Goal: Task Accomplishment & Management: Use online tool/utility

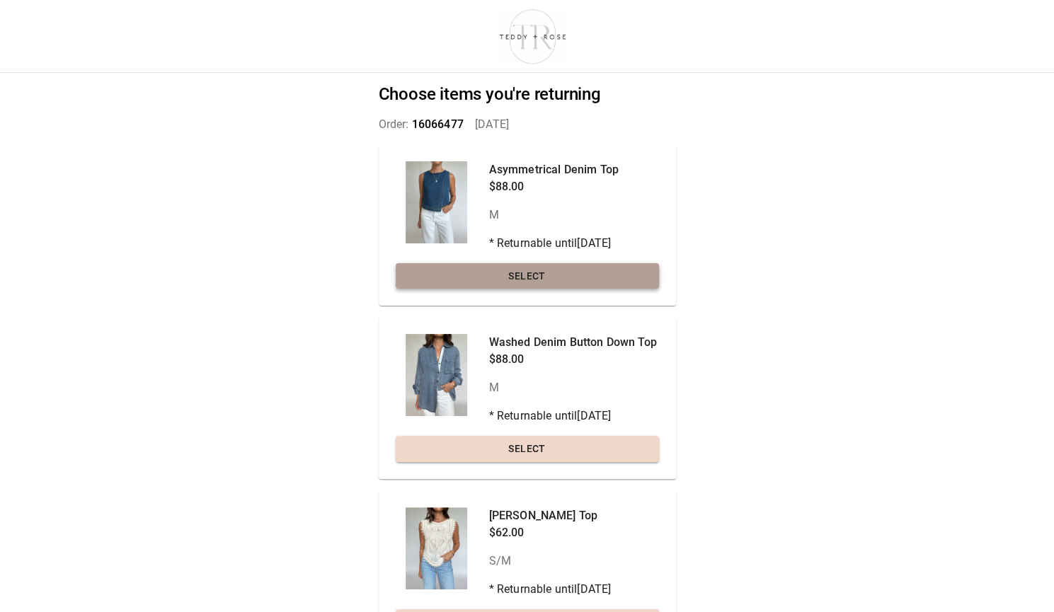
click at [521, 275] on button "Select" at bounding box center [527, 276] width 263 height 26
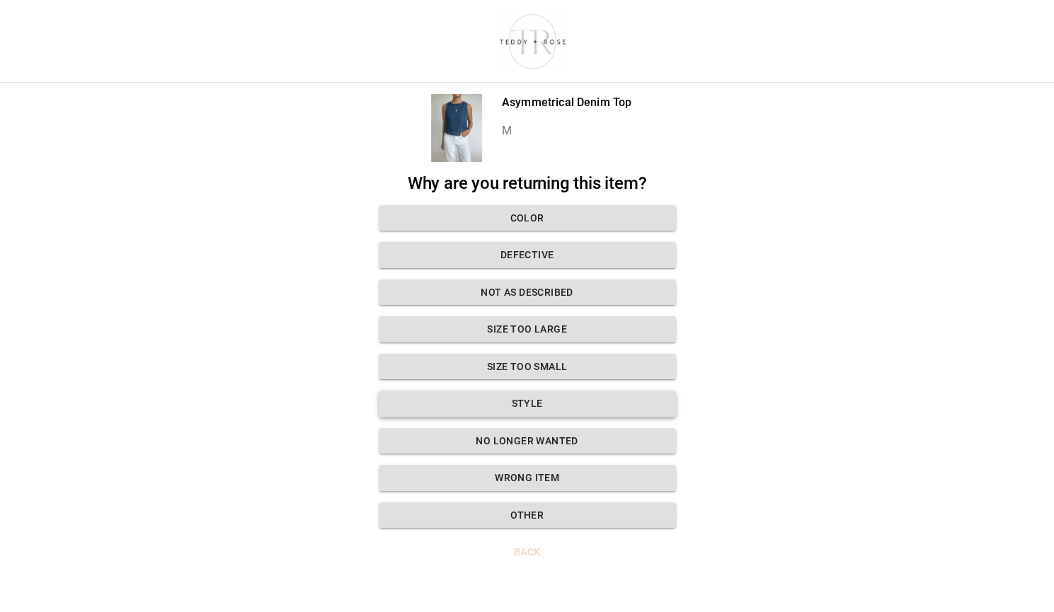
click at [519, 409] on button "Style" at bounding box center [527, 404] width 297 height 26
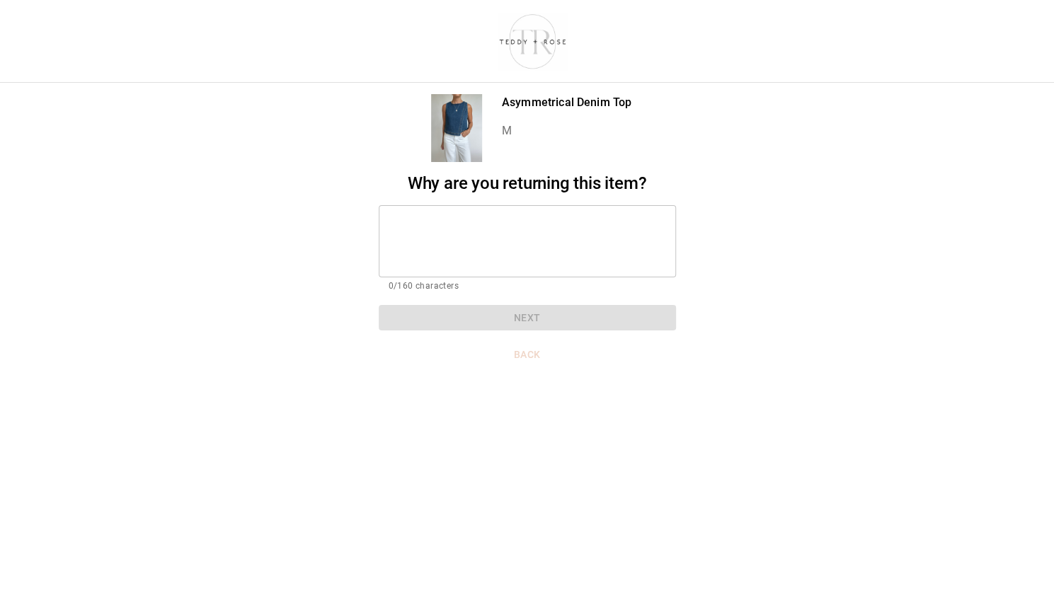
click at [476, 223] on textarea at bounding box center [526, 241] width 277 height 49
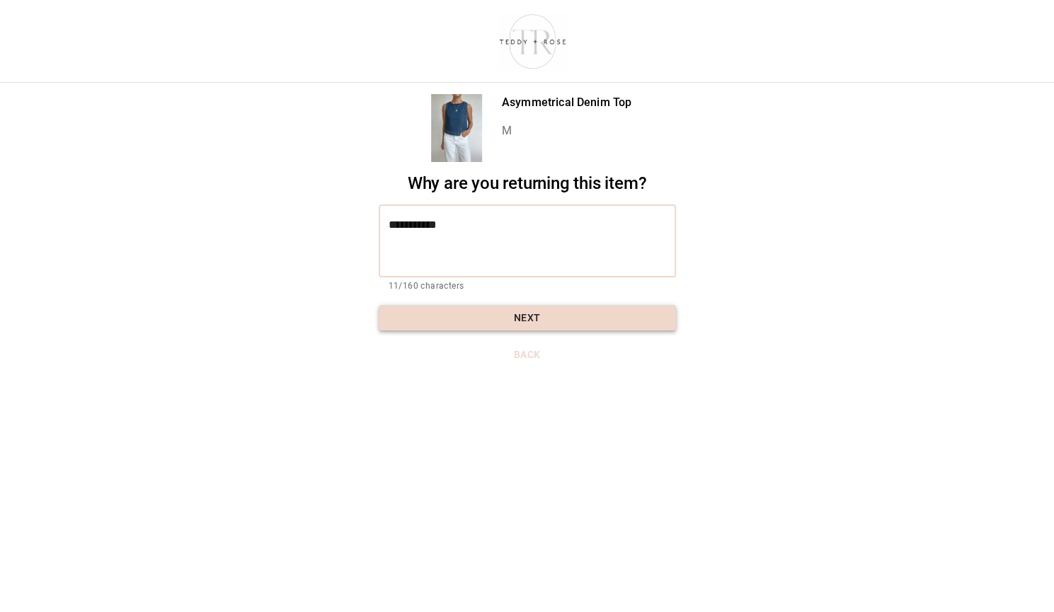
type textarea "**********"
click at [543, 319] on button "Next" at bounding box center [527, 318] width 297 height 26
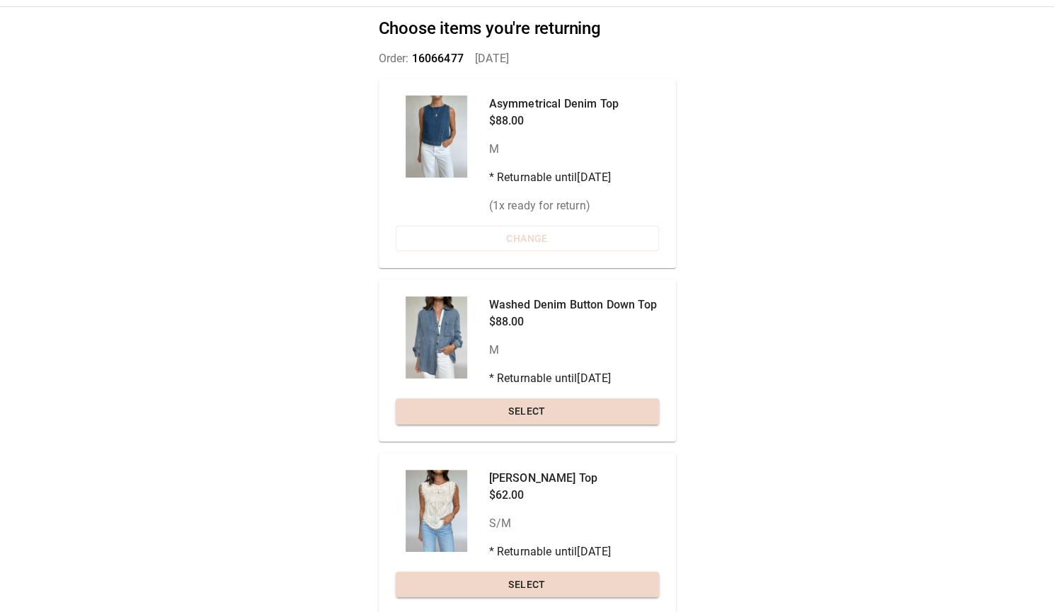
scroll to position [122, 0]
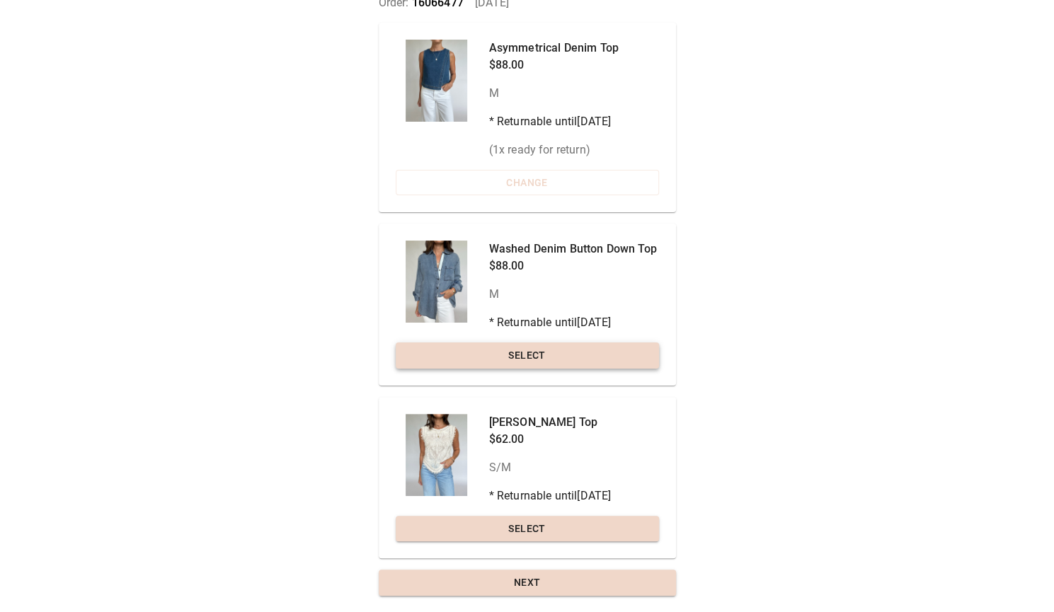
click at [623, 349] on button "Select" at bounding box center [527, 355] width 263 height 26
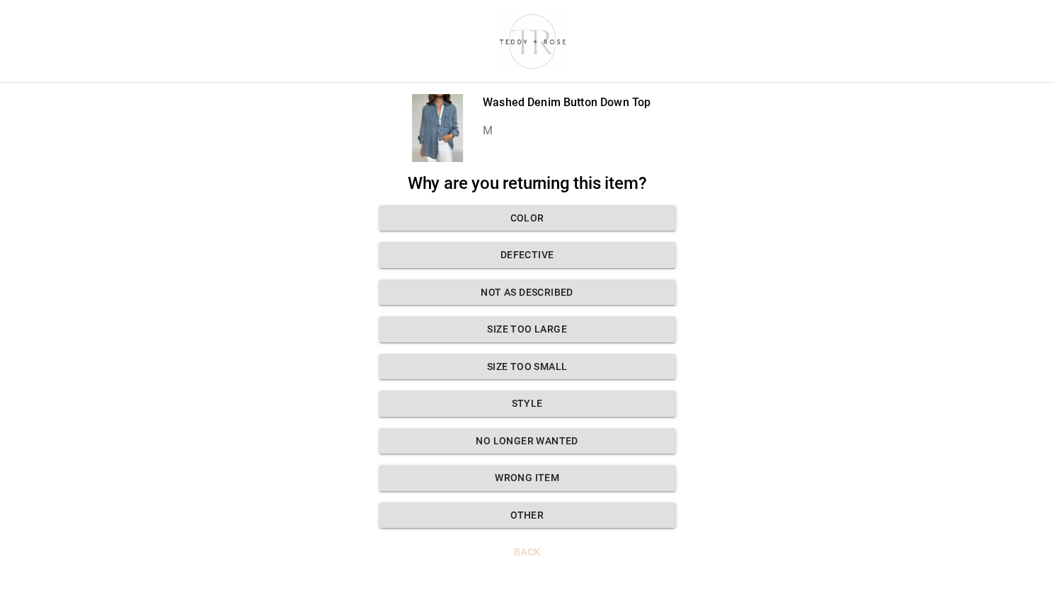
scroll to position [11, 0]
click at [526, 391] on button "Style" at bounding box center [527, 404] width 297 height 26
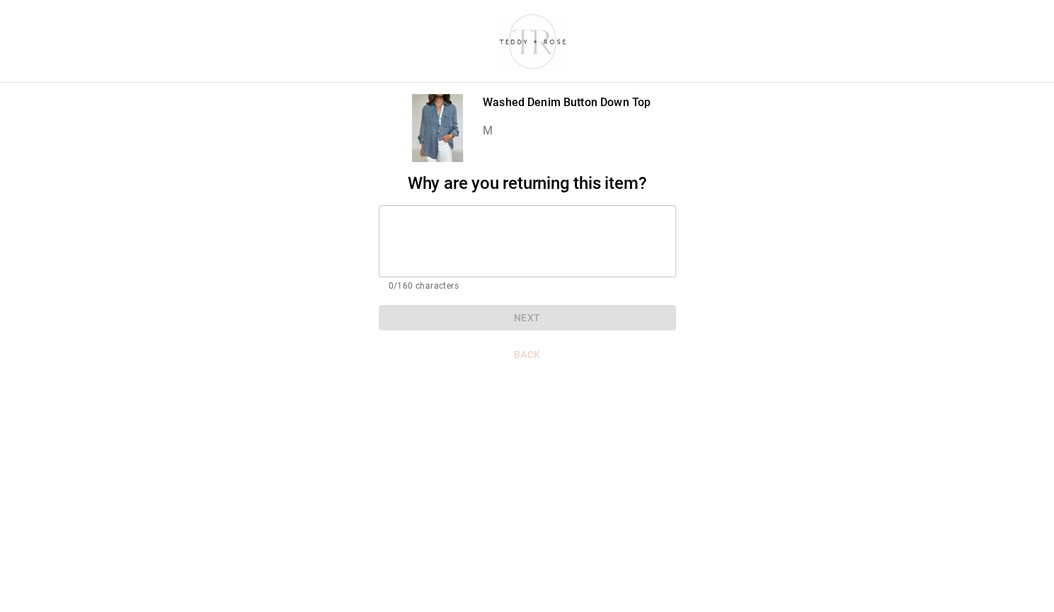
click at [459, 220] on textarea at bounding box center [526, 241] width 277 height 49
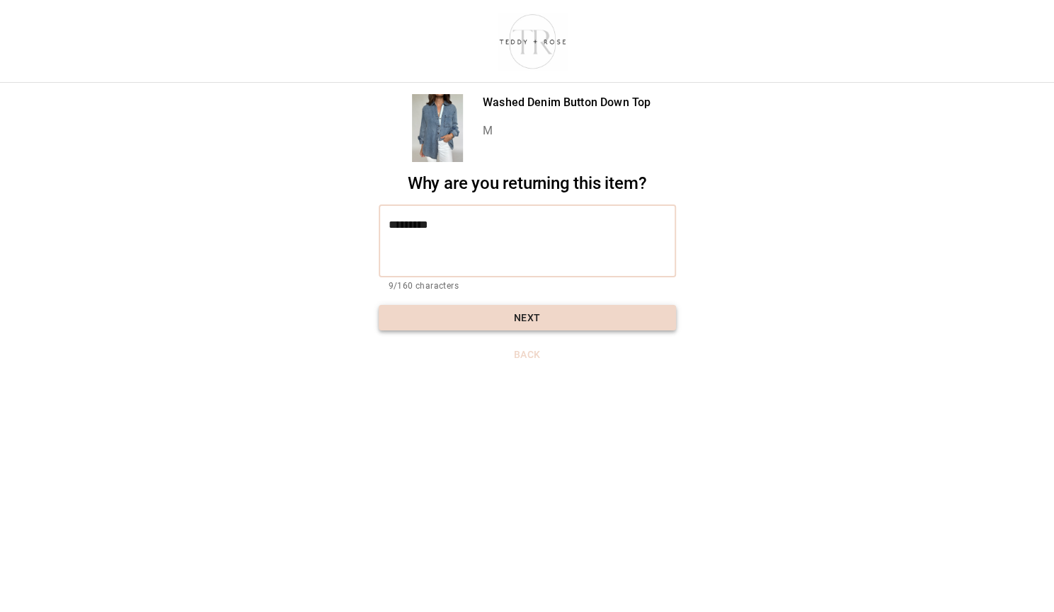
type textarea "*********"
click at [473, 305] on button "Next" at bounding box center [527, 318] width 297 height 26
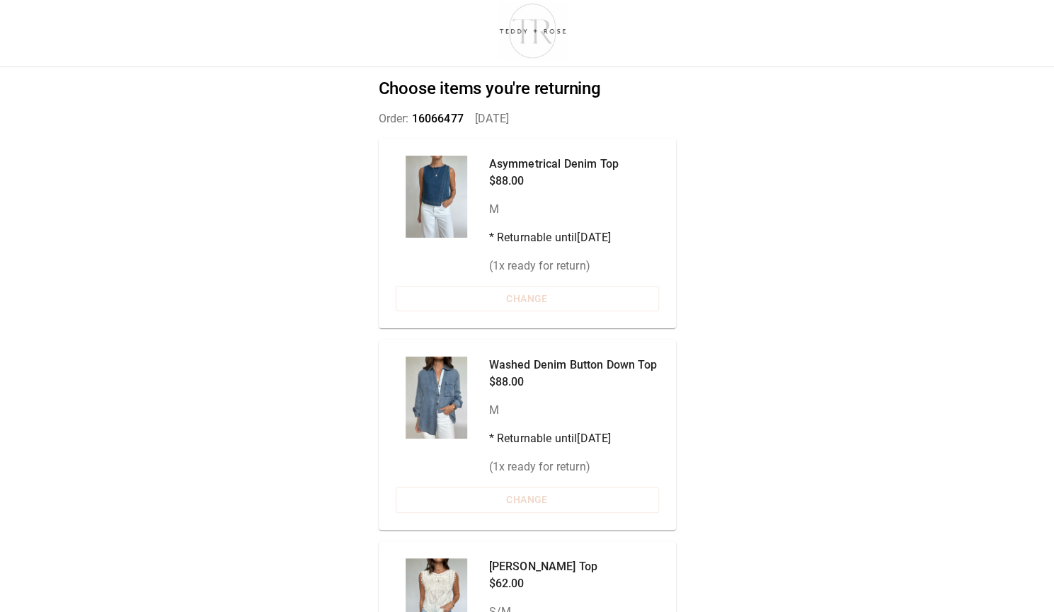
scroll to position [149, 0]
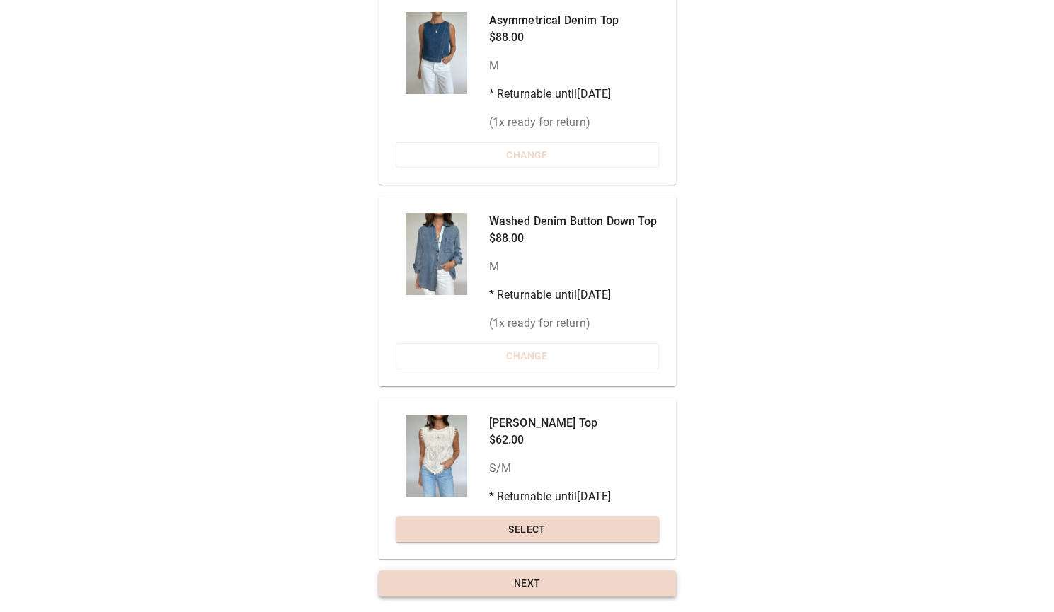
click at [597, 580] on button "Next" at bounding box center [527, 583] width 297 height 26
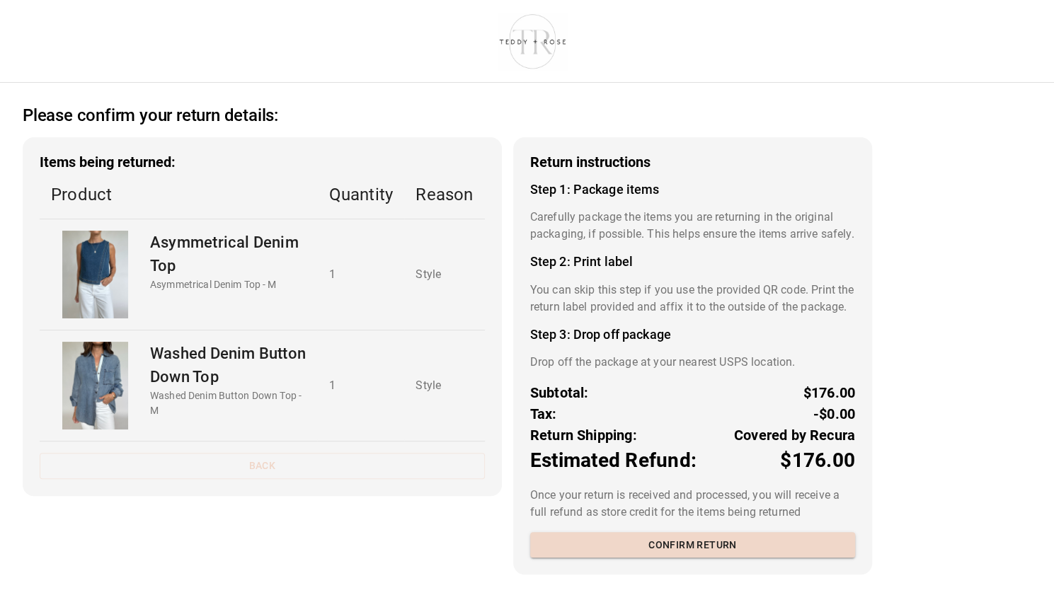
scroll to position [7, 0]
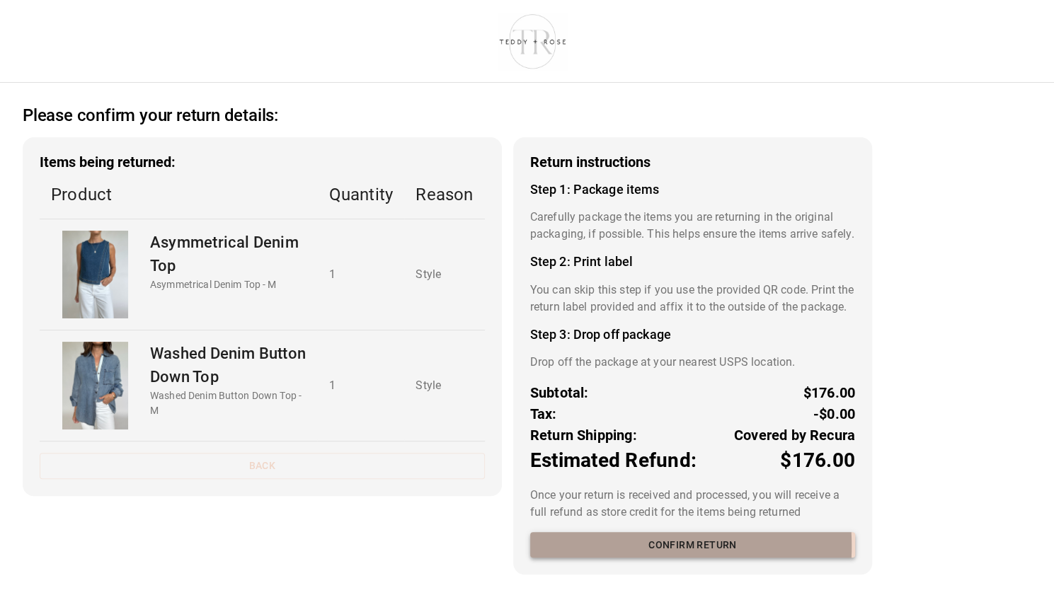
click at [596, 558] on button "Confirm return" at bounding box center [692, 545] width 325 height 26
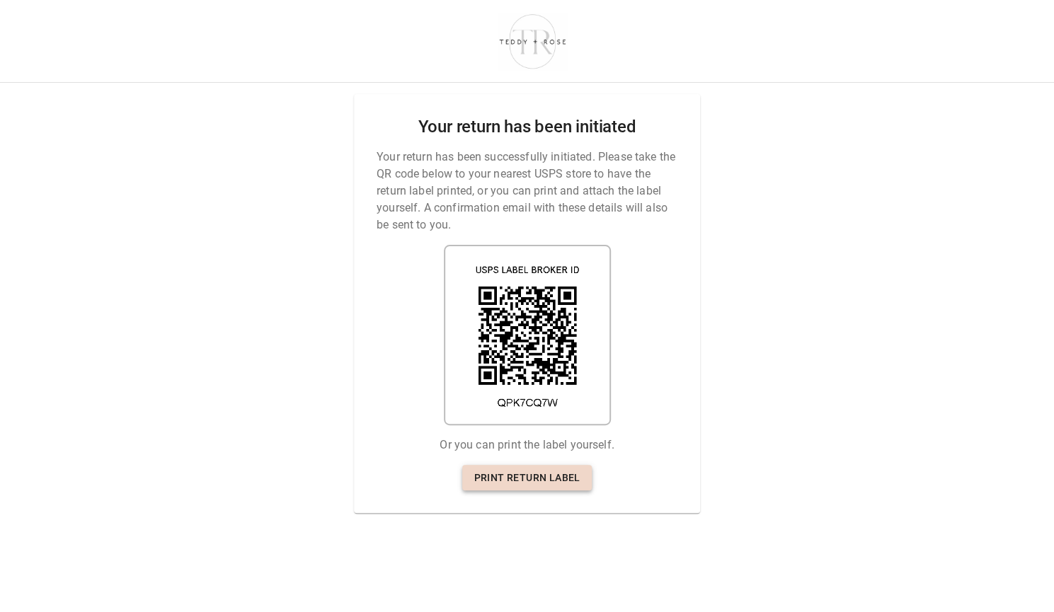
click at [523, 465] on link "Print return label" at bounding box center [526, 478] width 129 height 26
